Goal: Task Accomplishment & Management: Use online tool/utility

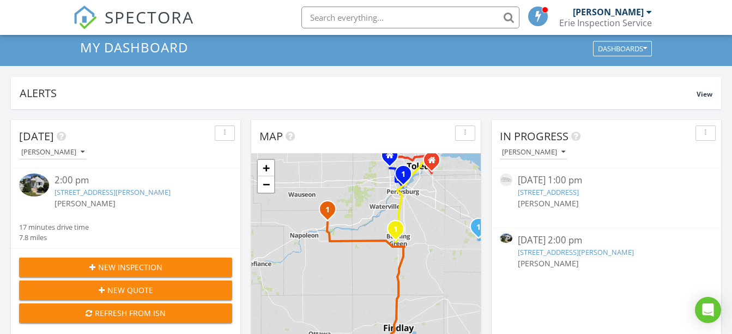
scroll to position [35, 0]
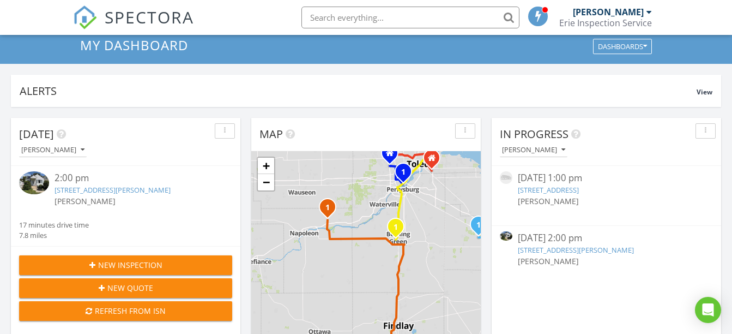
click at [137, 190] on link "[STREET_ADDRESS][PERSON_NAME]" at bounding box center [113, 190] width 116 height 10
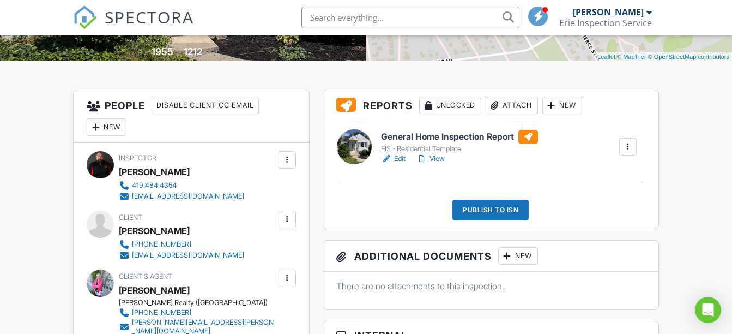
scroll to position [231, 0]
click at [436, 156] on link "View" at bounding box center [431, 158] width 28 height 11
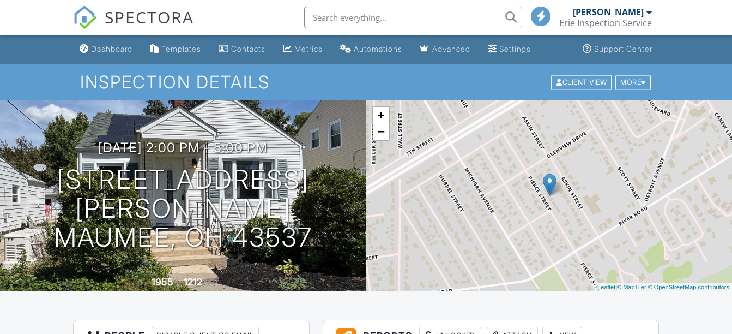
scroll to position [173, 0]
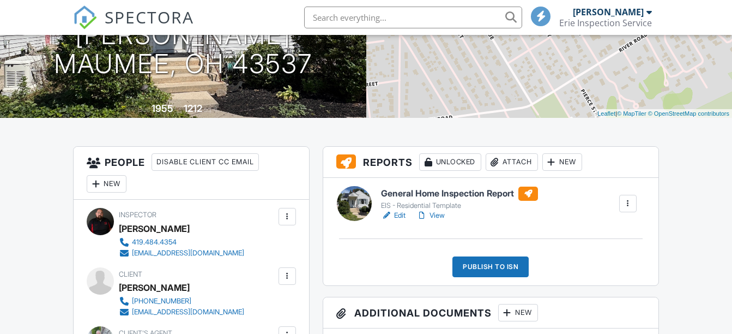
click at [442, 215] on link "View" at bounding box center [431, 215] width 28 height 11
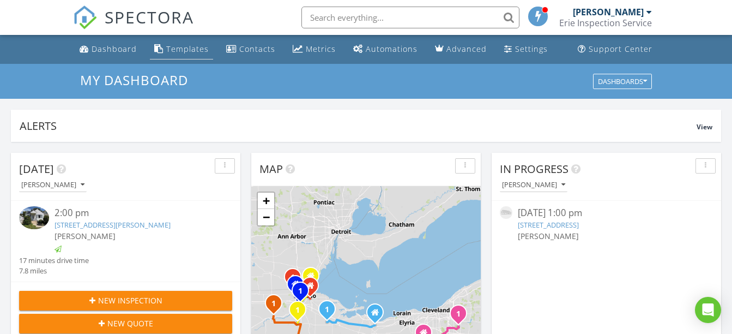
click at [193, 49] on div "Templates" at bounding box center [187, 49] width 43 height 10
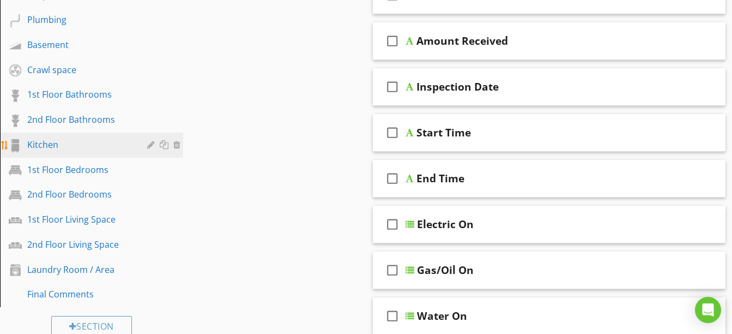
scroll to position [488, 0]
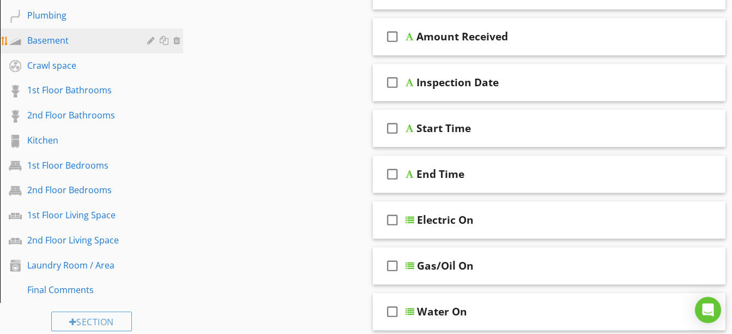
click at [70, 39] on div "Basement" at bounding box center [79, 40] width 104 height 13
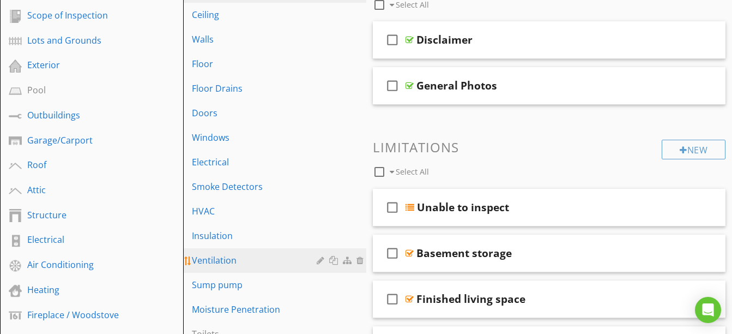
scroll to position [164, 0]
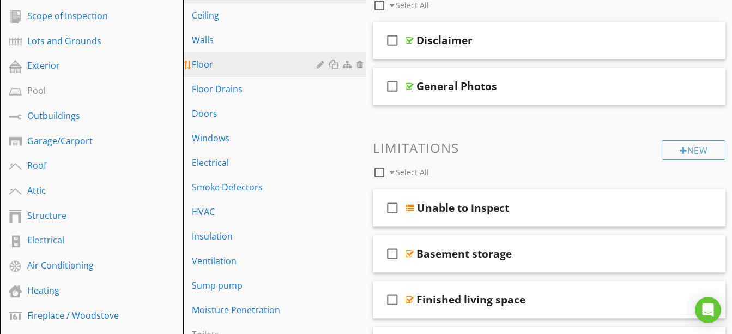
click at [233, 61] on div "Floor" at bounding box center [256, 64] width 128 height 13
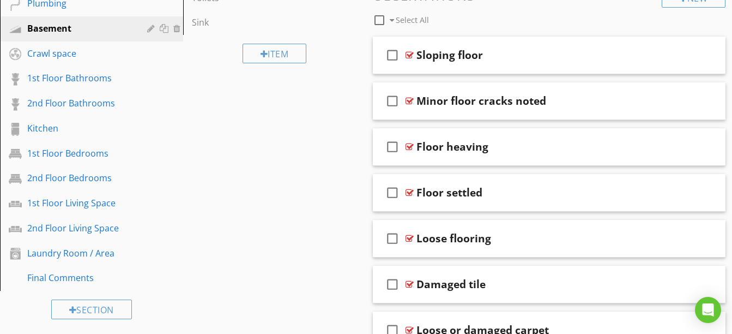
scroll to position [500, 0]
click at [530, 111] on div "check_box_outline_blank Minor floor cracks noted" at bounding box center [549, 101] width 353 height 38
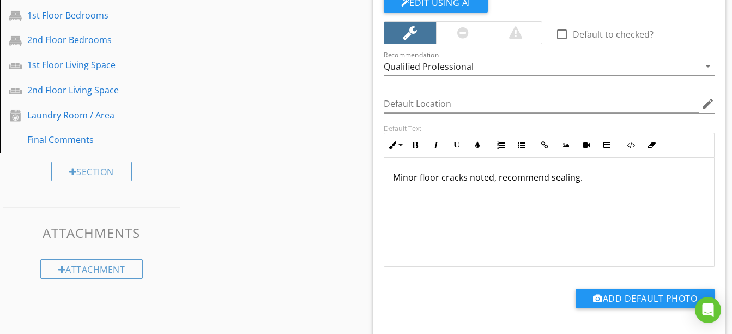
scroll to position [640, 0]
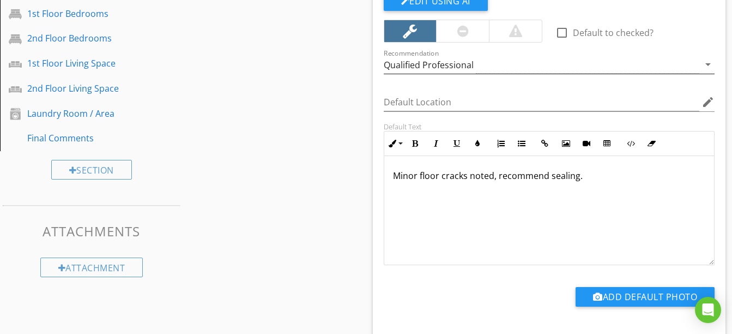
click at [521, 68] on div "Qualified Professional" at bounding box center [542, 65] width 316 height 18
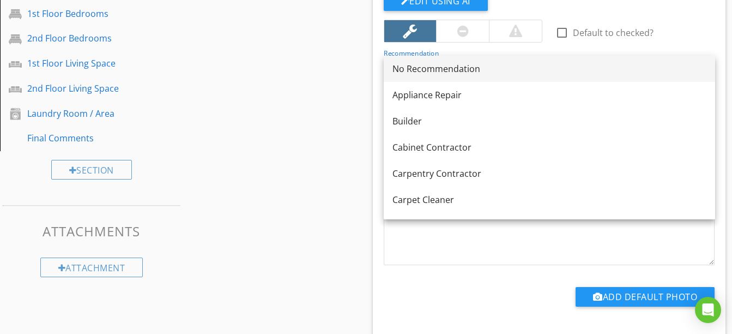
click at [494, 69] on div "No Recommendation" at bounding box center [550, 68] width 314 height 13
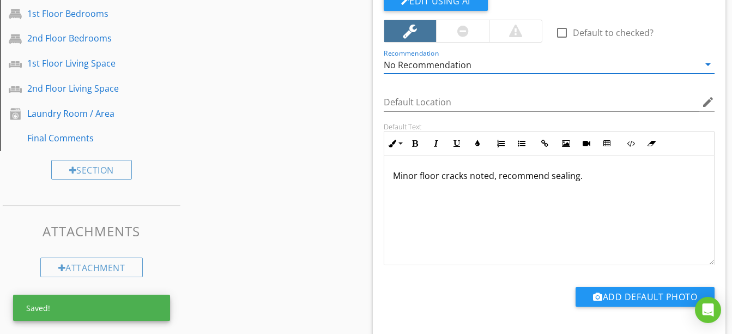
click at [441, 67] on div "No Recommendation" at bounding box center [428, 65] width 88 height 10
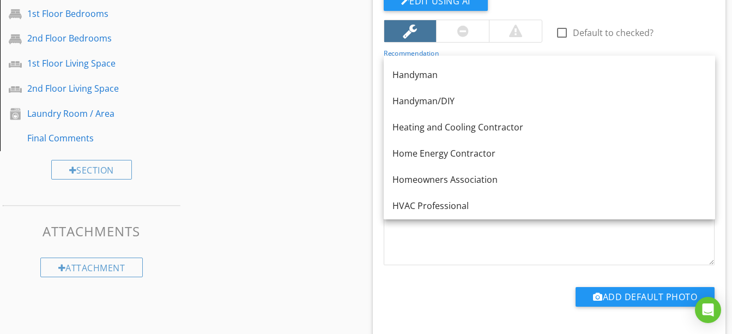
scroll to position [701, 0]
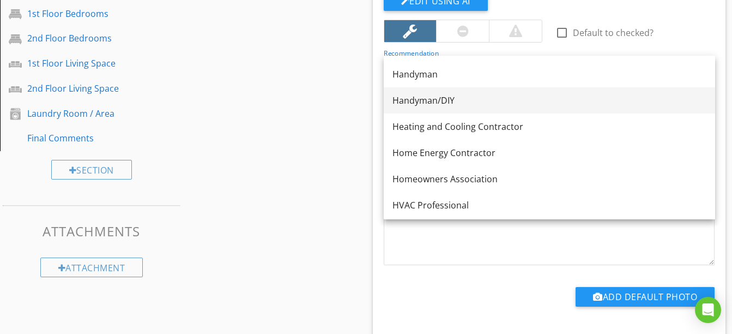
click at [436, 99] on div "Handyman/DIY" at bounding box center [550, 100] width 314 height 13
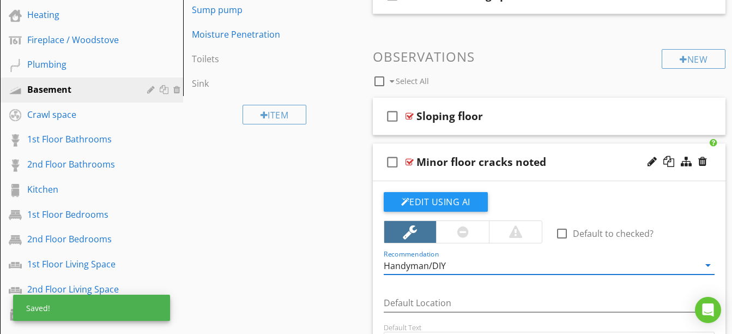
scroll to position [438, 0]
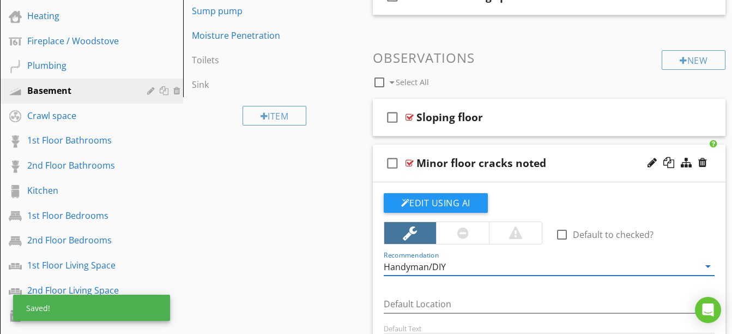
click at [478, 177] on div "check_box_outline_blank Minor floor cracks noted" at bounding box center [549, 163] width 353 height 38
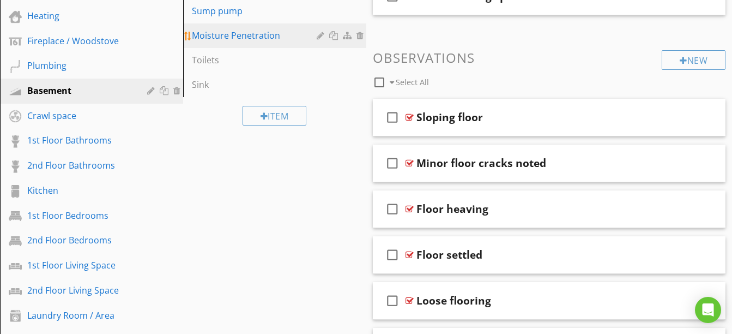
click at [257, 45] on link "Moisture Penetration" at bounding box center [276, 35] width 180 height 24
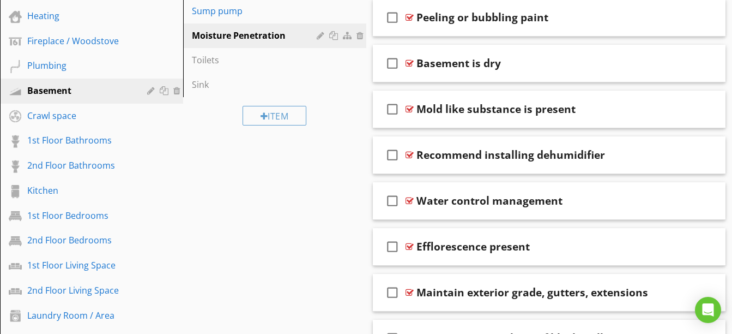
click at [501, 79] on div "check_box_outline_blank Basement is dry" at bounding box center [549, 64] width 353 height 38
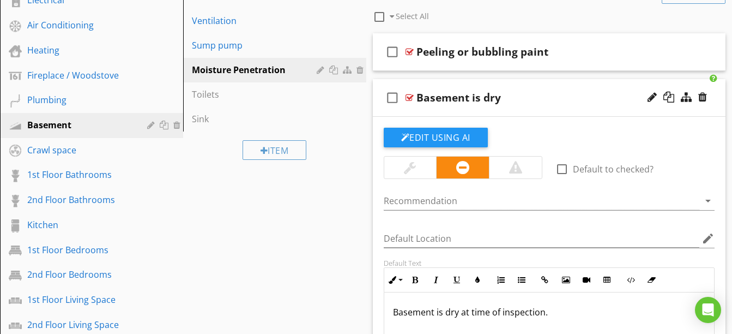
scroll to position [402, 0]
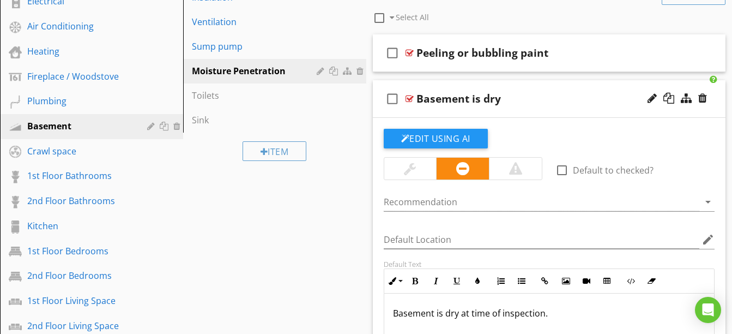
click at [514, 106] on div "check_box_outline_blank Basement is dry" at bounding box center [549, 99] width 353 height 38
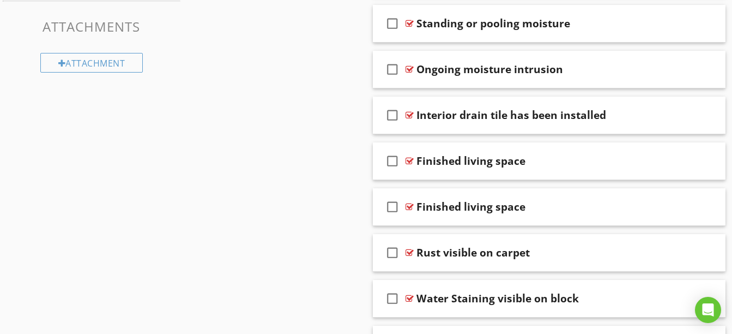
scroll to position [893, 0]
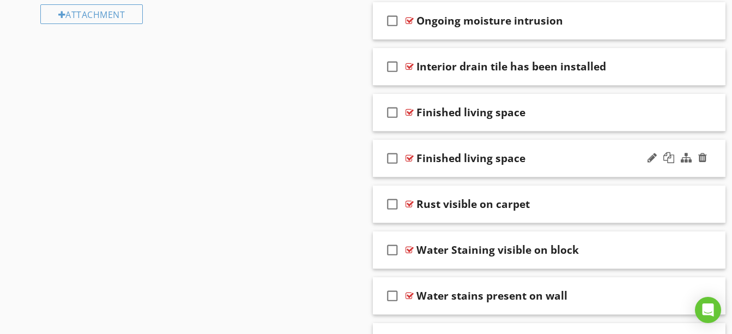
click at [548, 169] on div "check_box_outline_blank Finished living space" at bounding box center [549, 159] width 353 height 38
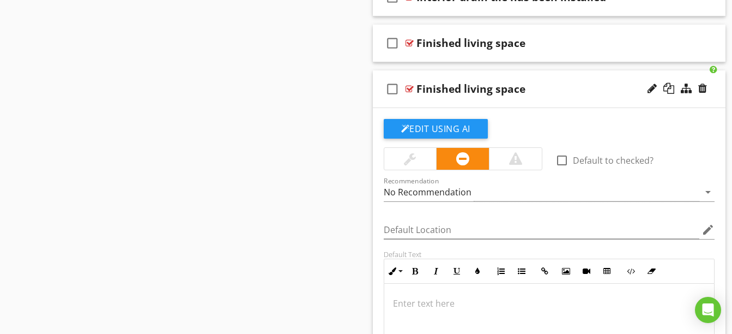
scroll to position [961, 0]
click at [702, 90] on div at bounding box center [702, 88] width 9 height 11
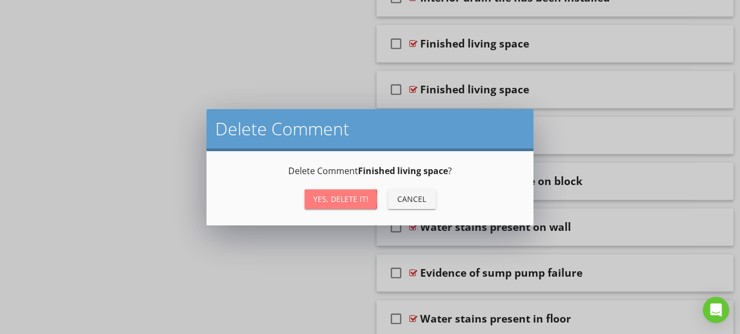
click at [335, 198] on div "Yes, Delete it!" at bounding box center [340, 198] width 55 height 11
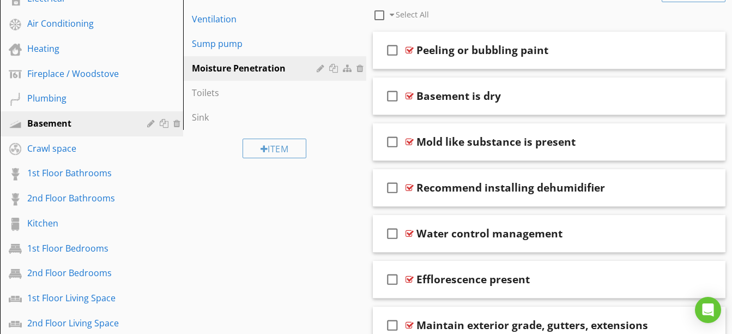
scroll to position [405, 0]
click at [508, 111] on div "check_box_outline_blank Basement is dry" at bounding box center [549, 97] width 353 height 38
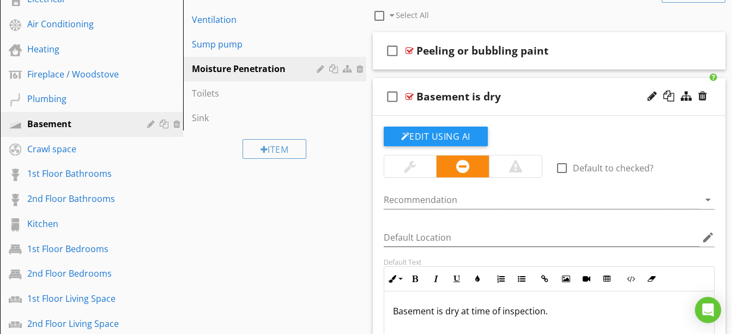
click at [508, 111] on div "check_box_outline_blank Basement is dry" at bounding box center [549, 97] width 353 height 38
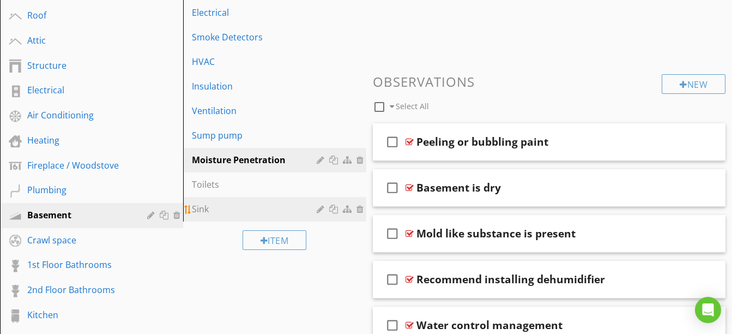
scroll to position [311, 0]
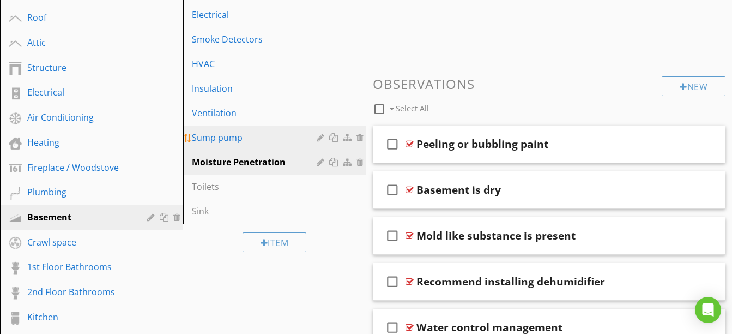
click at [239, 144] on link "Sump pump" at bounding box center [276, 137] width 180 height 24
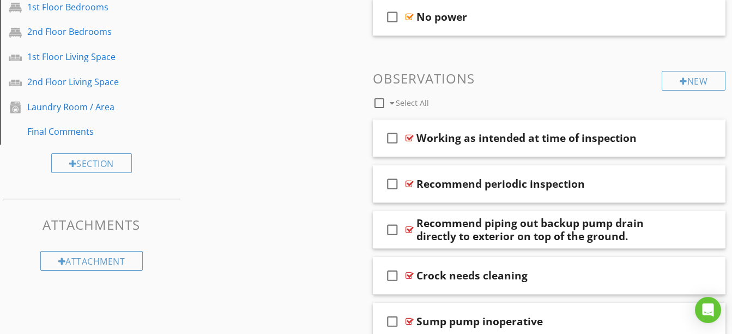
scroll to position [656, 0]
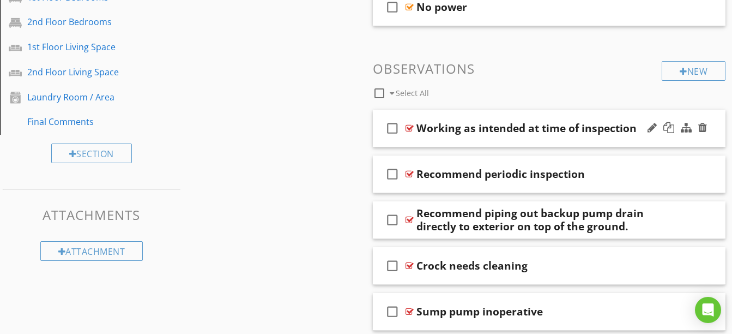
click at [504, 142] on div "check_box_outline_blank Working as intended at time of inspection" at bounding box center [549, 129] width 353 height 38
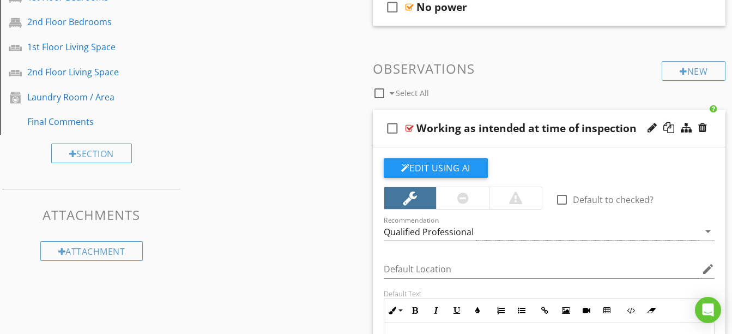
click at [448, 234] on div "Qualified Professional" at bounding box center [429, 232] width 90 height 10
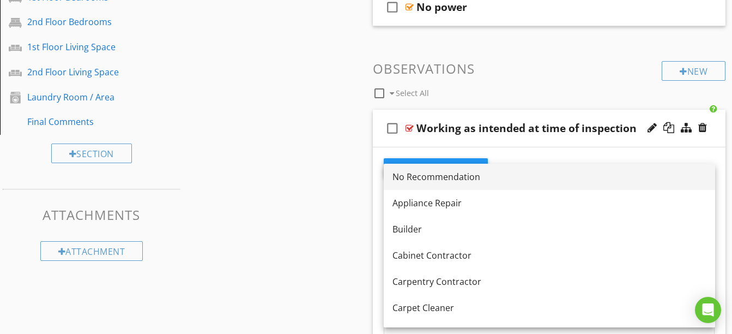
click at [445, 185] on link "No Recommendation" at bounding box center [549, 177] width 331 height 26
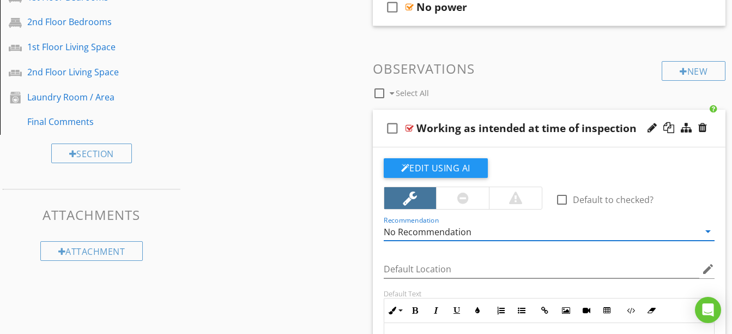
click at [433, 138] on div "check_box_outline_blank Working as intended at time of inspection" at bounding box center [549, 129] width 353 height 38
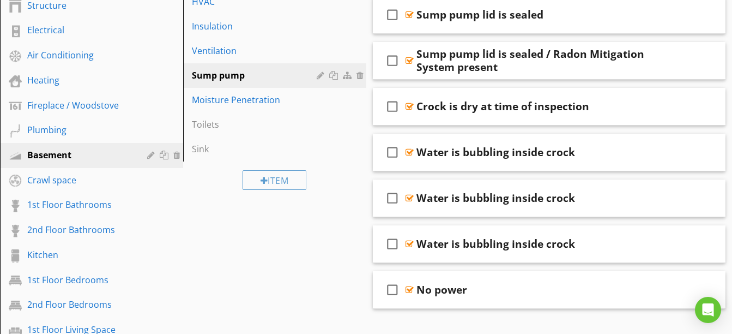
scroll to position [375, 0]
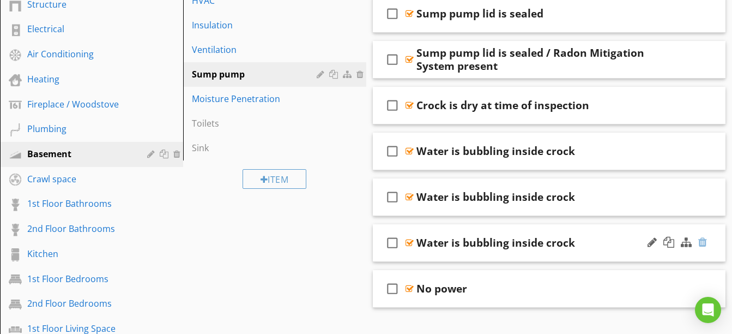
click at [700, 244] on div at bounding box center [702, 242] width 9 height 11
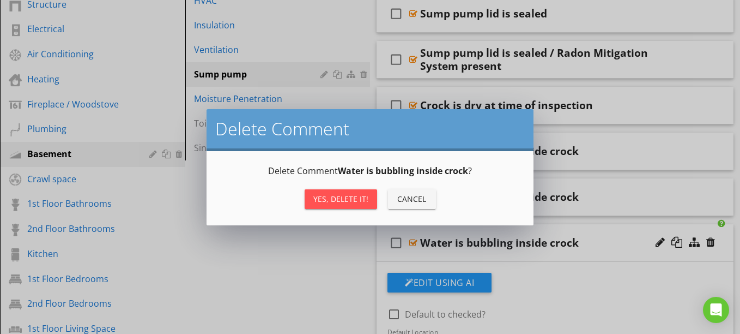
click at [345, 196] on div "Yes, Delete it!" at bounding box center [340, 198] width 55 height 11
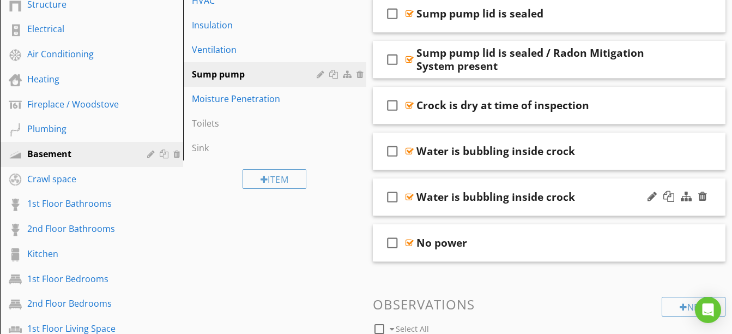
click at [560, 210] on div "check_box_outline_blank Water is bubbling inside crock" at bounding box center [549, 197] width 353 height 38
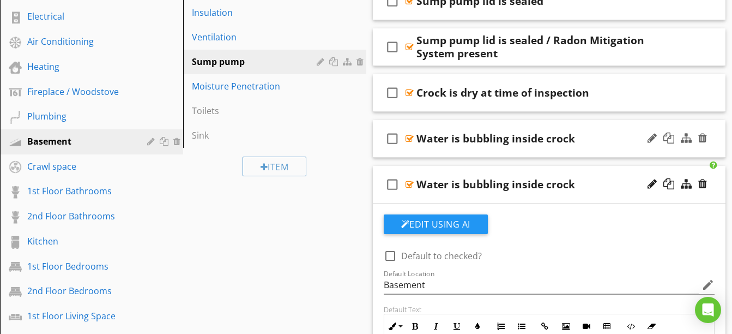
scroll to position [387, 0]
click at [564, 148] on div "check_box_outline_blank Water is bubbling inside crock" at bounding box center [549, 139] width 353 height 38
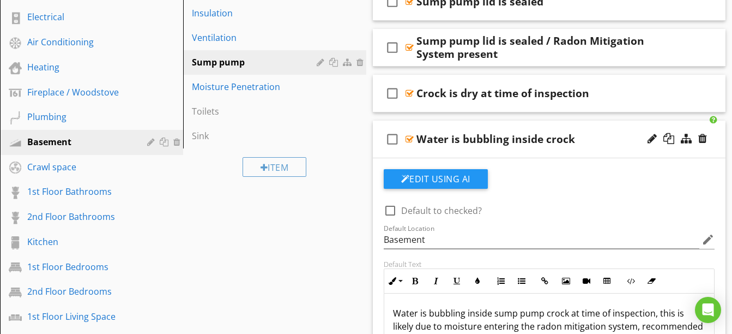
scroll to position [432, 0]
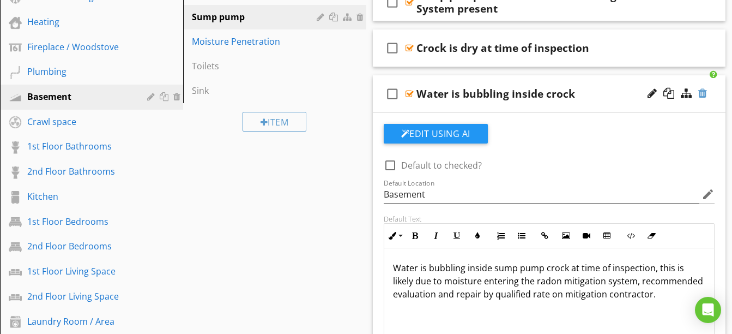
click at [702, 91] on div at bounding box center [702, 93] width 9 height 11
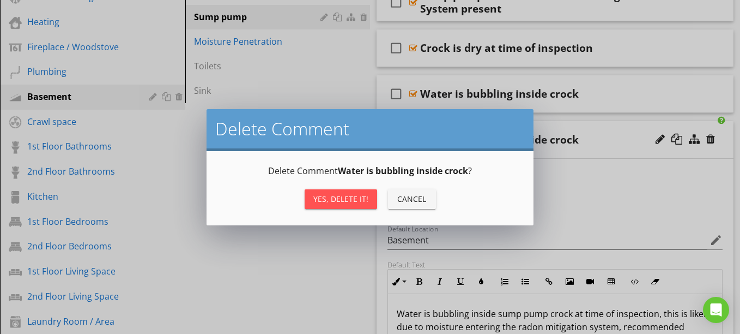
click at [362, 192] on button "Yes, Delete it!" at bounding box center [341, 199] width 73 height 20
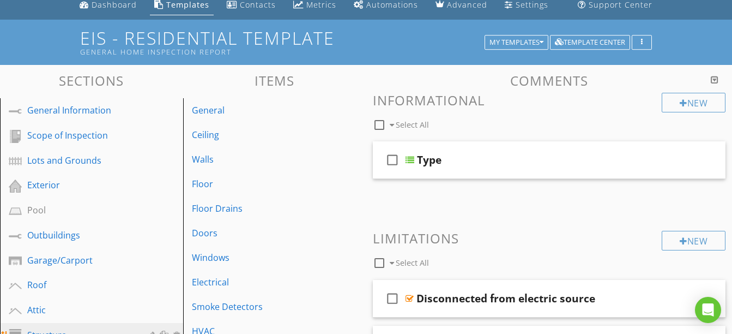
scroll to position [0, 0]
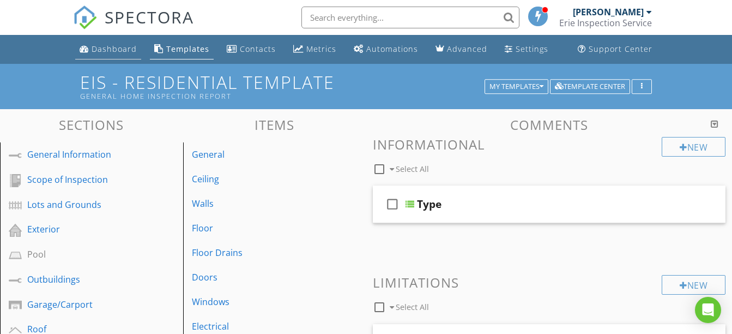
click at [118, 49] on div "Dashboard" at bounding box center [114, 49] width 45 height 10
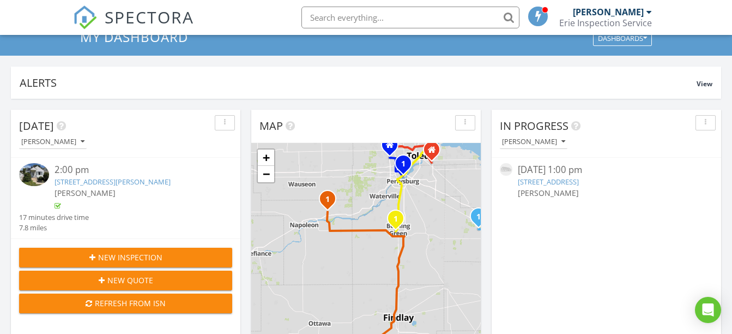
scroll to position [43, 0]
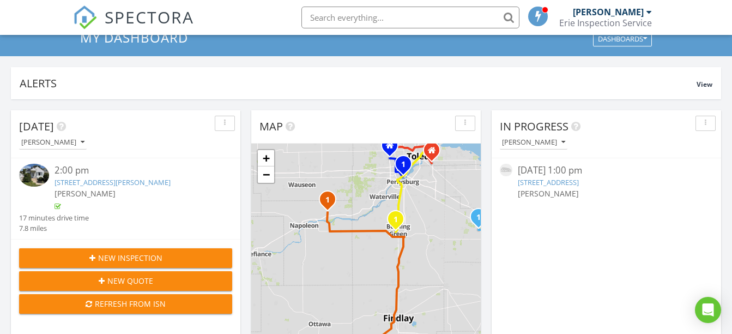
click at [140, 181] on link "806 Pierce St, Maumee, OH 43537" at bounding box center [113, 182] width 116 height 10
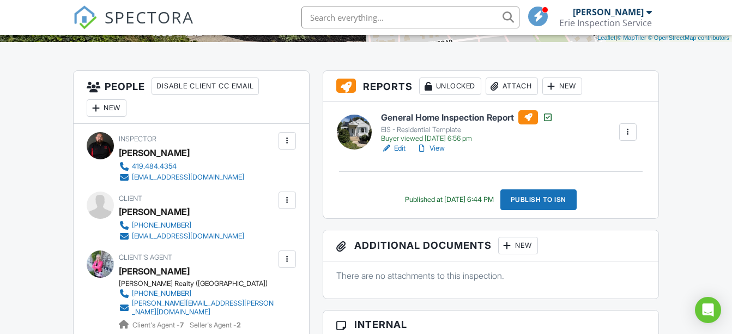
scroll to position [248, 0]
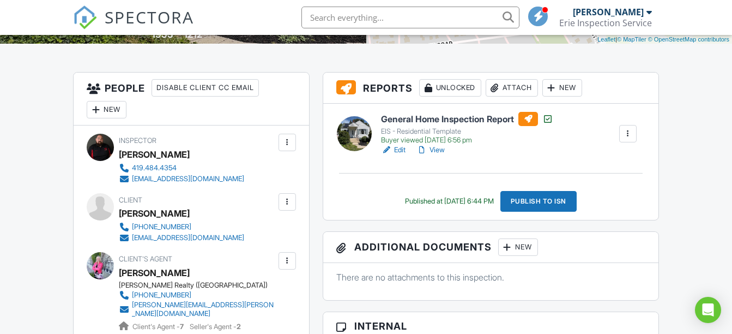
click at [443, 149] on link "View" at bounding box center [431, 149] width 28 height 11
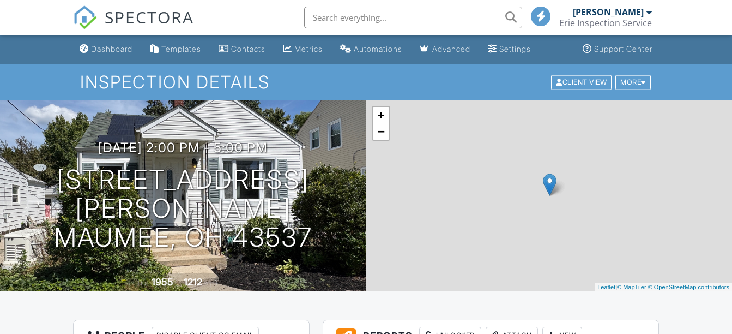
scroll to position [215, 0]
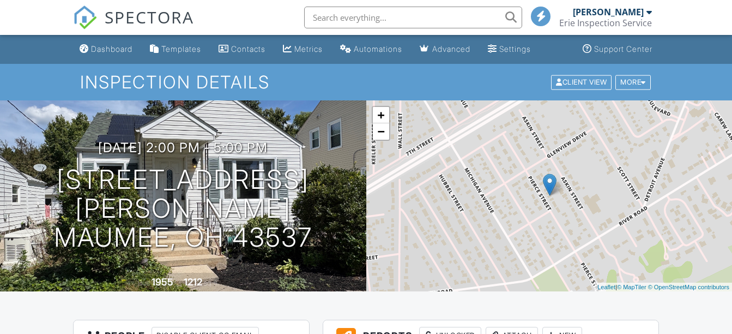
click at [180, 47] on div "Templates" at bounding box center [181, 48] width 40 height 9
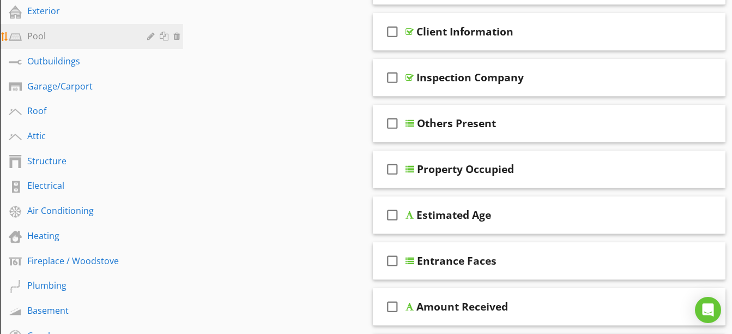
scroll to position [219, 0]
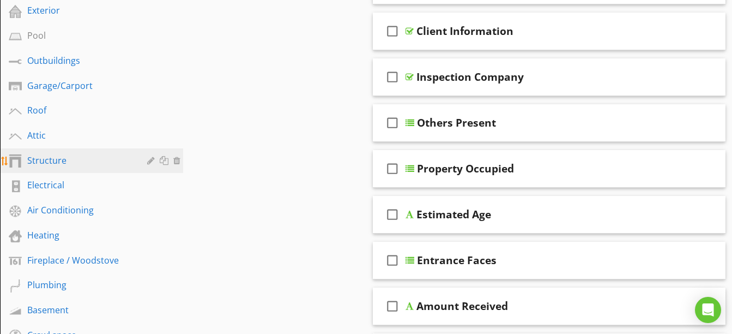
click at [70, 165] on div "Structure" at bounding box center [79, 160] width 104 height 13
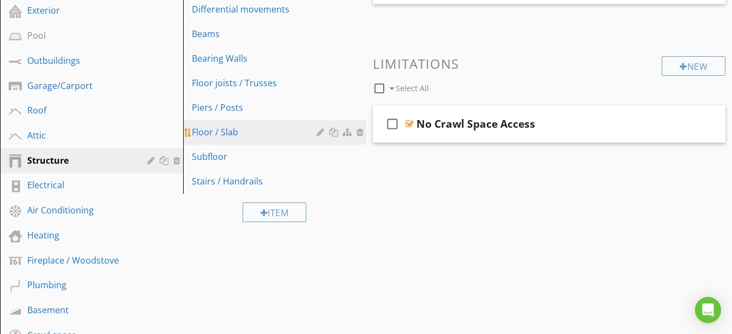
click at [243, 131] on div "Floor / Slab" at bounding box center [256, 131] width 128 height 13
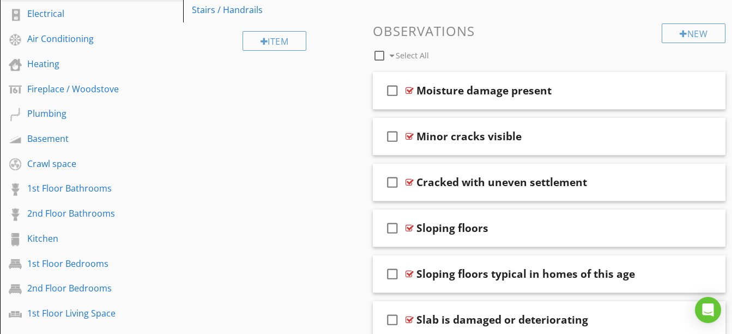
scroll to position [391, 0]
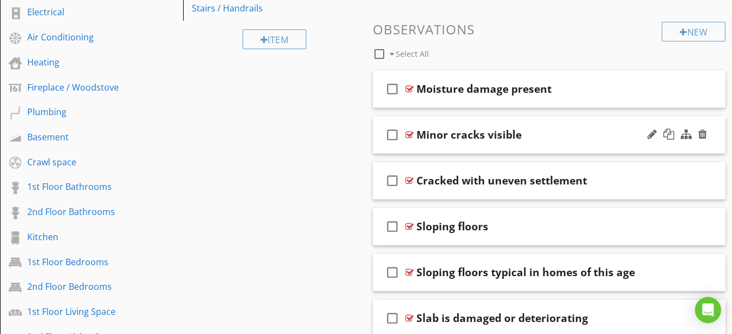
click at [492, 142] on div "check_box_outline_blank Minor cracks visible" at bounding box center [549, 135] width 353 height 38
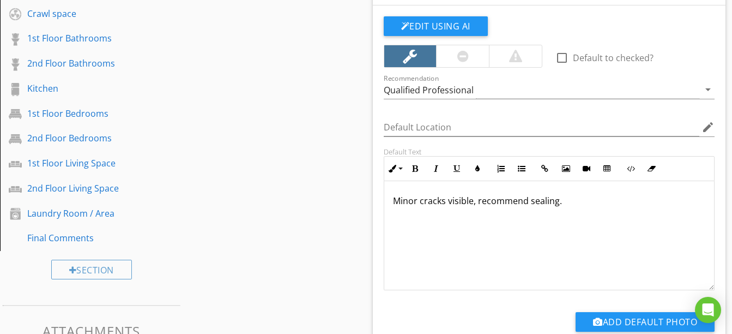
scroll to position [555, 0]
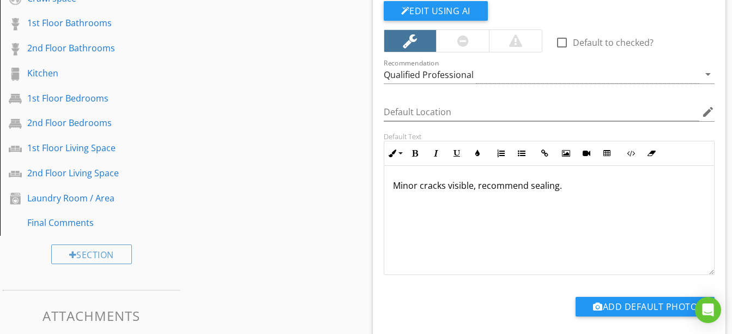
click at [485, 65] on div "Recommendation Qualified Professional arrow_drop_down" at bounding box center [549, 76] width 331 height 35
click at [484, 81] on div "Qualified Professional" at bounding box center [542, 74] width 316 height 18
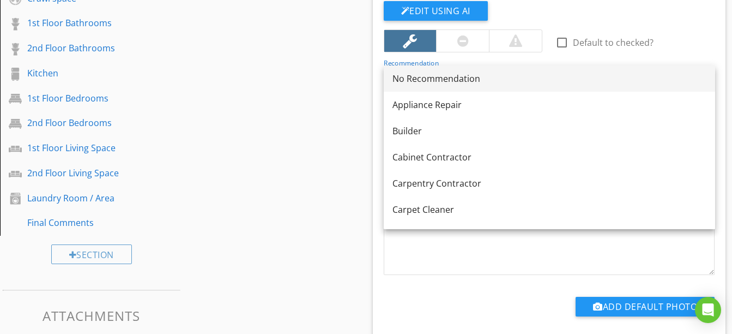
click at [470, 82] on div "No Recommendation" at bounding box center [550, 78] width 314 height 13
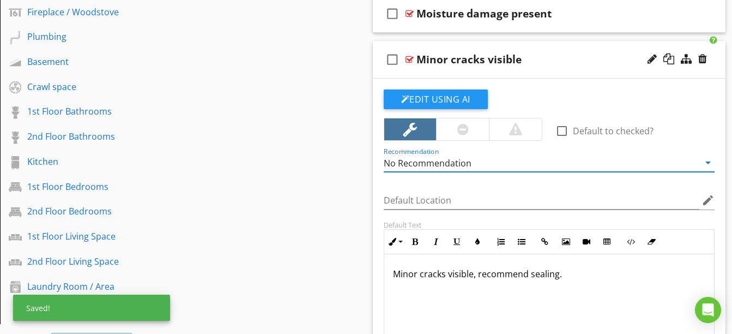
scroll to position [465, 0]
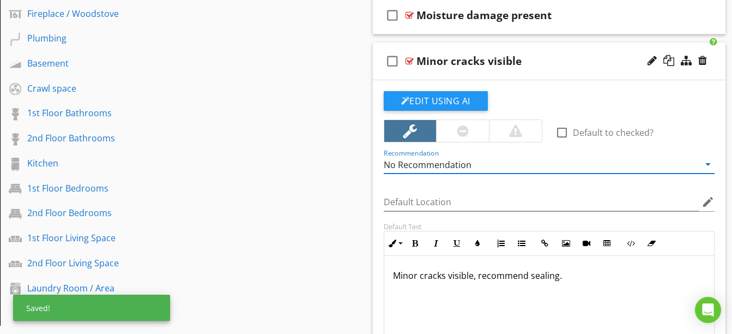
click at [549, 71] on div "check_box_outline_blank Minor cracks visible" at bounding box center [549, 62] width 353 height 38
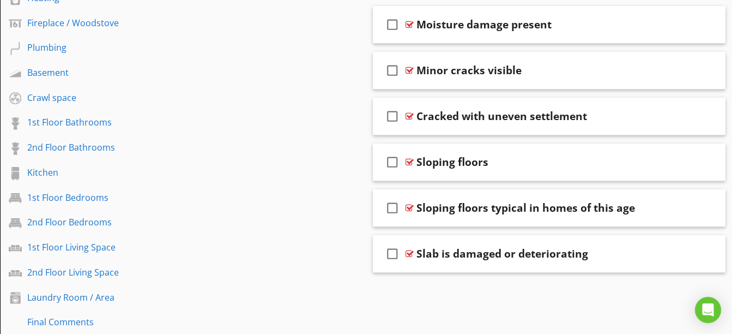
scroll to position [455, 0]
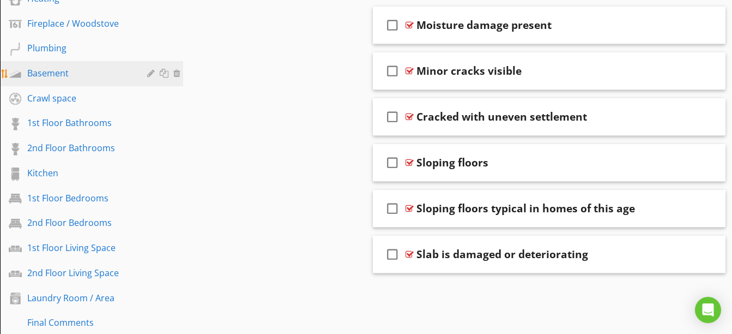
click at [74, 70] on div "Basement" at bounding box center [79, 73] width 104 height 13
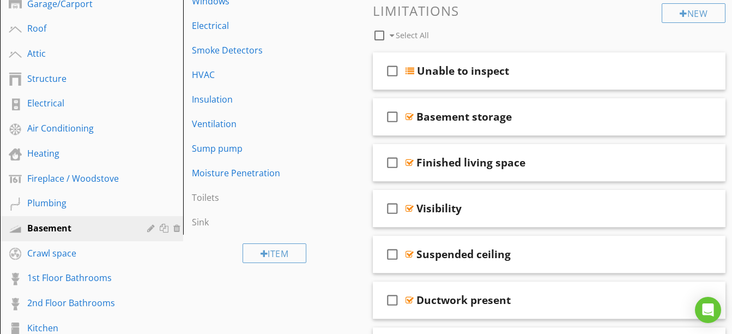
scroll to position [299, 0]
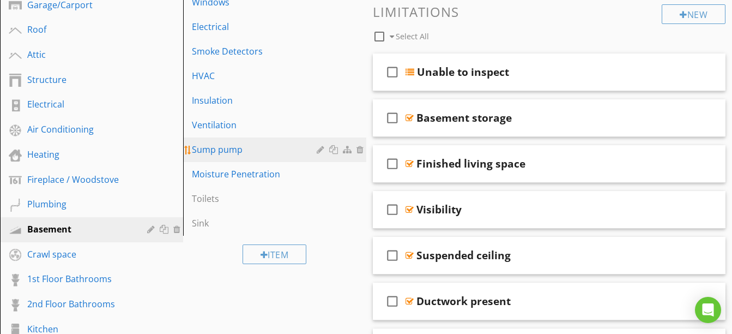
click at [255, 142] on link "Sump pump" at bounding box center [276, 149] width 180 height 24
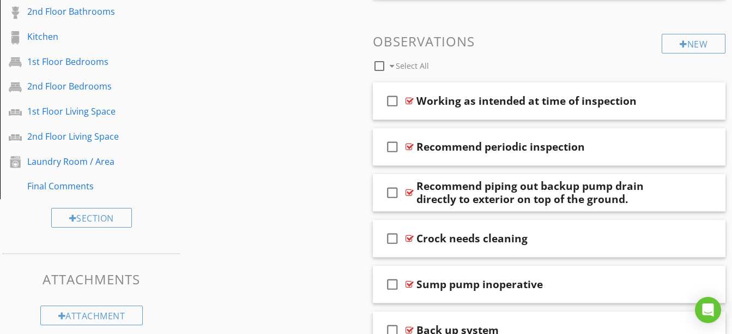
scroll to position [601, 0]
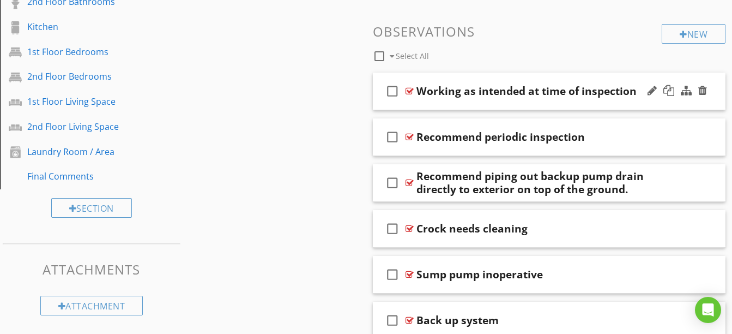
click at [585, 101] on div "check_box_outline_blank Working as intended at time of inspection" at bounding box center [549, 92] width 353 height 38
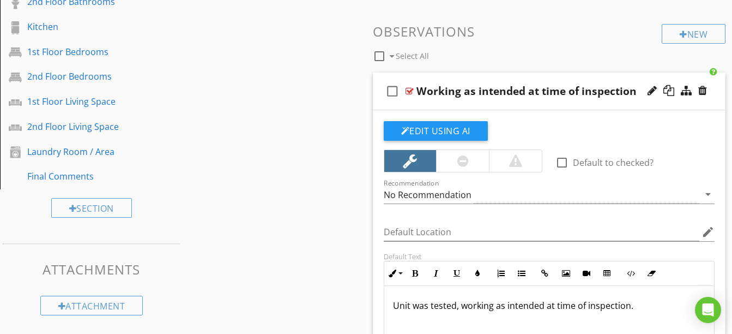
click at [585, 101] on div "check_box_outline_blank Working as intended at time of inspection" at bounding box center [549, 92] width 353 height 38
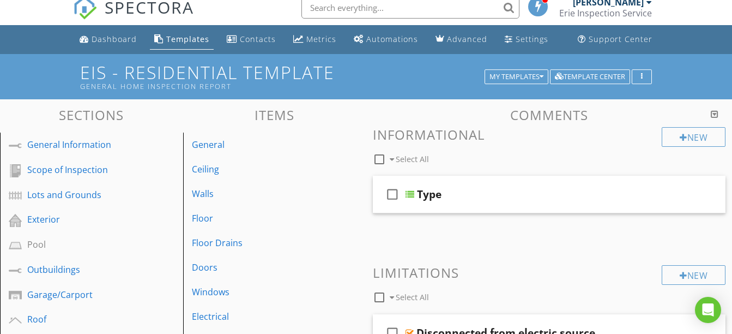
scroll to position [0, 0]
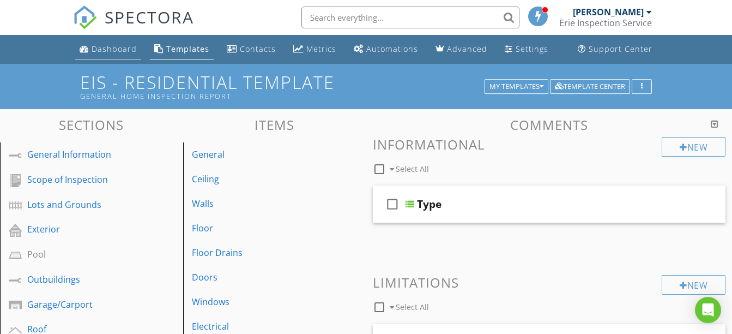
click at [117, 51] on div "Dashboard" at bounding box center [114, 49] width 45 height 10
